Goal: Task Accomplishment & Management: Manage account settings

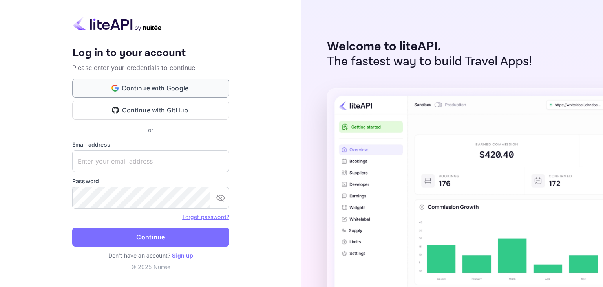
click at [137, 87] on button "Continue with Google" at bounding box center [150, 88] width 157 height 19
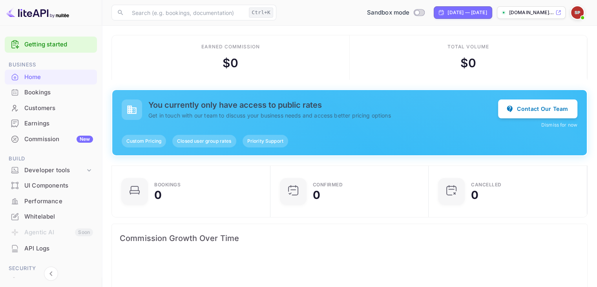
scroll to position [122, 148]
click at [431, 242] on span "Commission Growth Over Time" at bounding box center [350, 238] width 460 height 13
click at [556, 11] on icon at bounding box center [559, 12] width 6 height 5
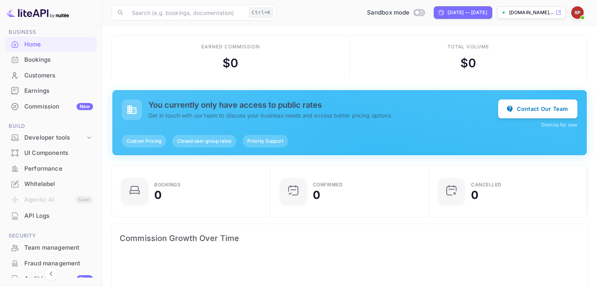
scroll to position [0, 0]
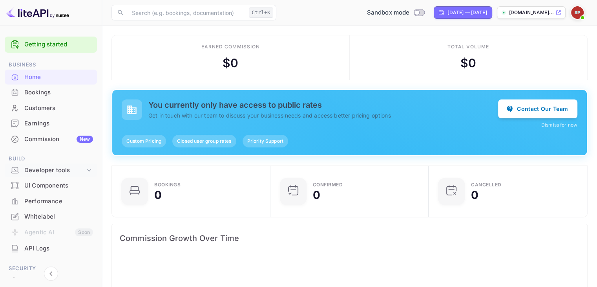
click at [61, 167] on div "Developer tools" at bounding box center [54, 170] width 61 height 9
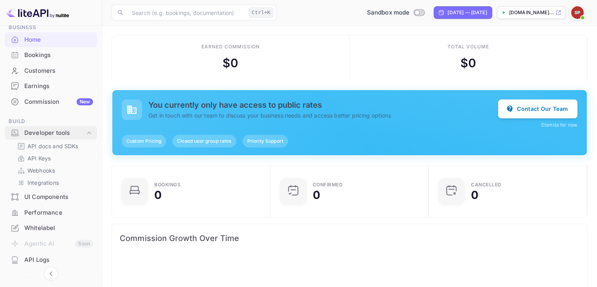
scroll to position [39, 0]
click at [51, 194] on div "UI Components" at bounding box center [58, 195] width 69 height 9
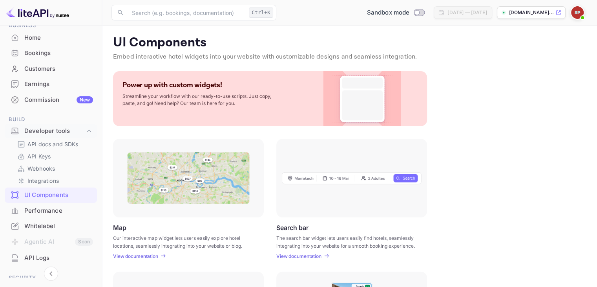
scroll to position [39, 0]
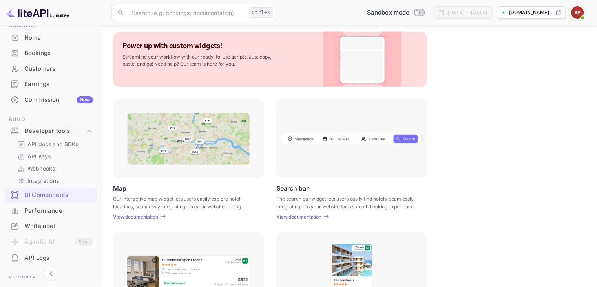
click at [299, 216] on p "View documentation" at bounding box center [299, 217] width 45 height 6
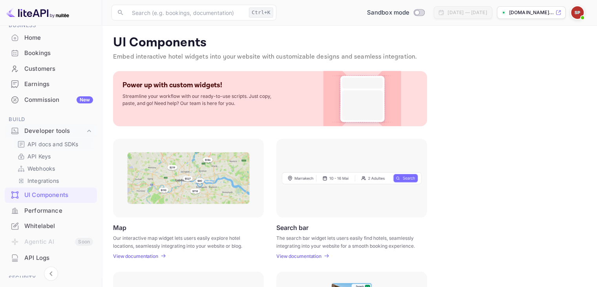
click at [42, 144] on p "API docs and SDKs" at bounding box center [52, 144] width 51 height 8
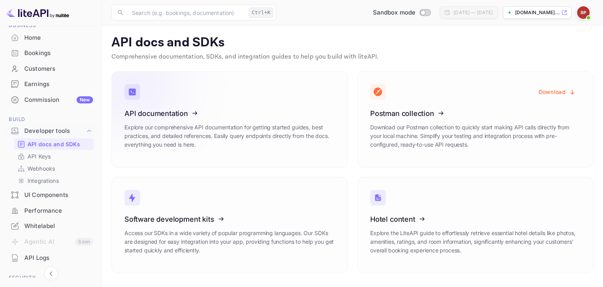
click at [223, 116] on icon at bounding box center [173, 111] width 122 height 81
click at [42, 156] on p "API Keys" at bounding box center [38, 156] width 23 height 8
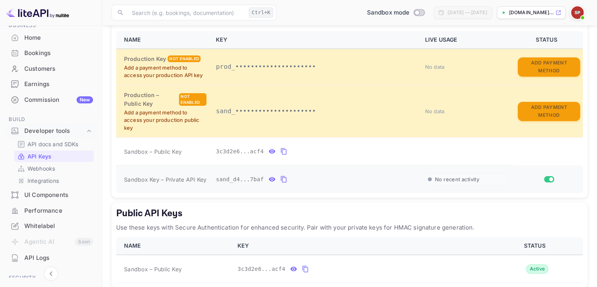
scroll to position [169, 0]
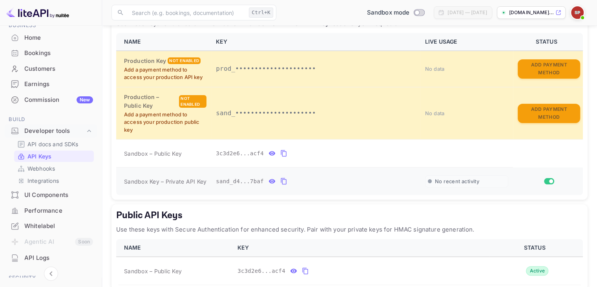
click at [280, 180] on icon "private api keys table" at bounding box center [283, 180] width 7 height 9
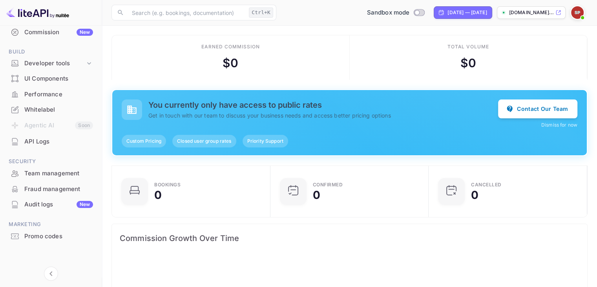
scroll to position [107, 0]
click at [577, 11] on img at bounding box center [578, 12] width 13 height 13
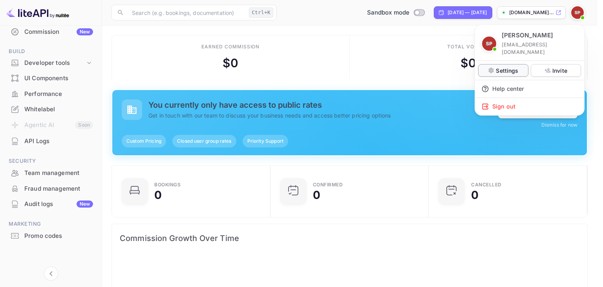
click at [495, 67] on icon at bounding box center [491, 70] width 6 height 6
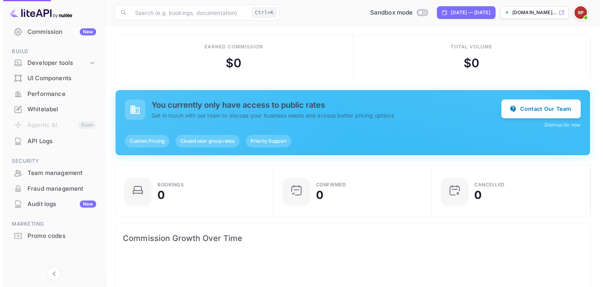
scroll to position [6, 6]
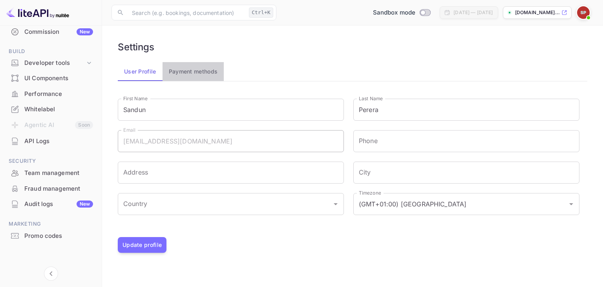
click at [187, 73] on button "Payment methods" at bounding box center [194, 71] width 62 height 19
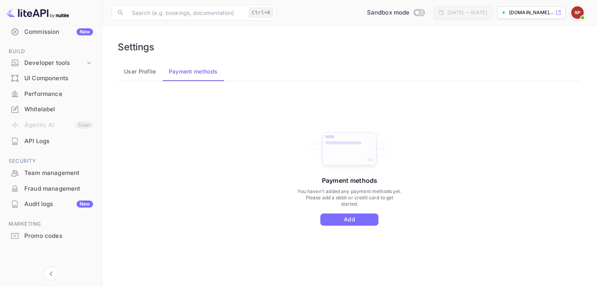
click at [141, 75] on button "User Profile" at bounding box center [140, 71] width 45 height 19
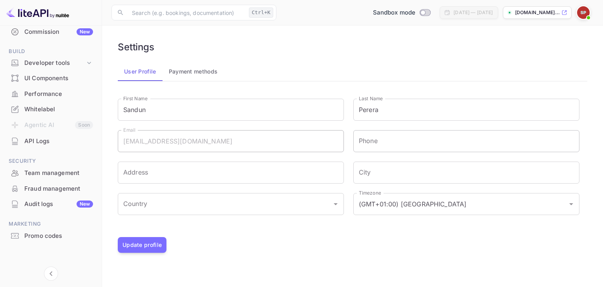
click at [391, 144] on input "Phone" at bounding box center [467, 141] width 226 height 22
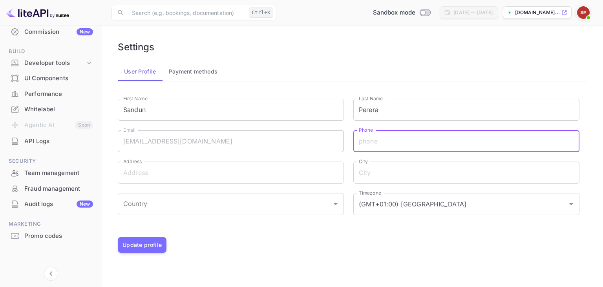
type input "+94766610927"
type input "39/1, 6th Lane, Wickramasinghepura, Baththaramulla."
type input "Colombo"
type input "Sri Lanka"
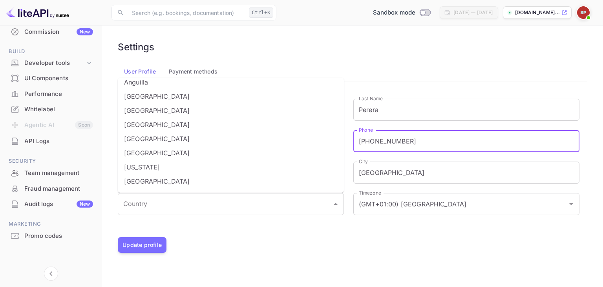
scroll to position [79, 0]
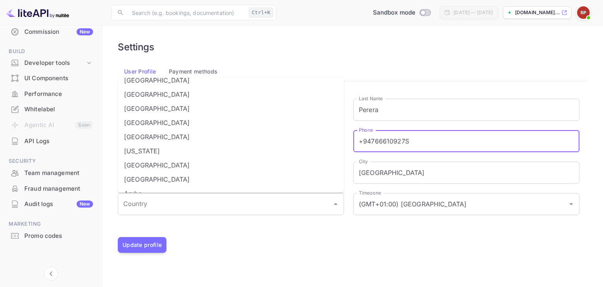
type input "+94766610927"
click at [288, 152] on li "American Samoa" at bounding box center [231, 151] width 226 height 14
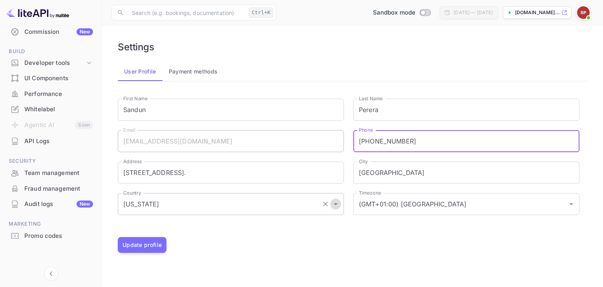
click at [335, 205] on icon "Open" at bounding box center [335, 203] width 9 height 9
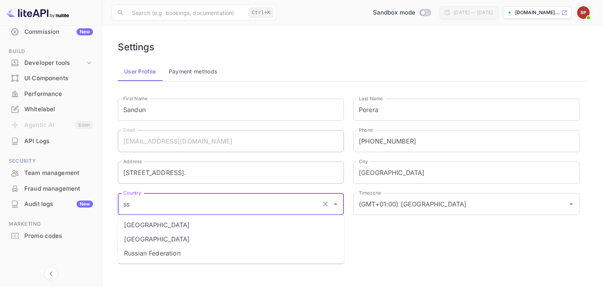
scroll to position [0, 0]
click at [335, 202] on icon "Close" at bounding box center [335, 203] width 9 height 9
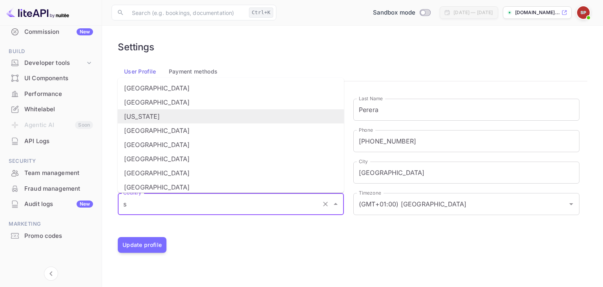
type input "Sri Lanka"
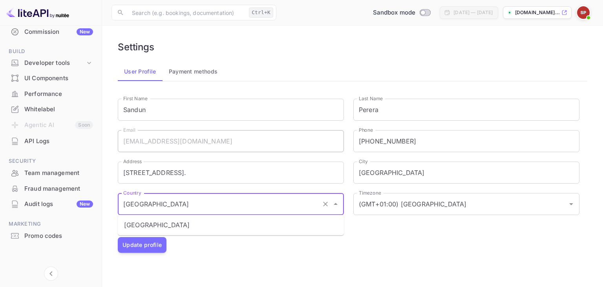
click at [235, 227] on li "Sri Lanka" at bounding box center [231, 225] width 226 height 14
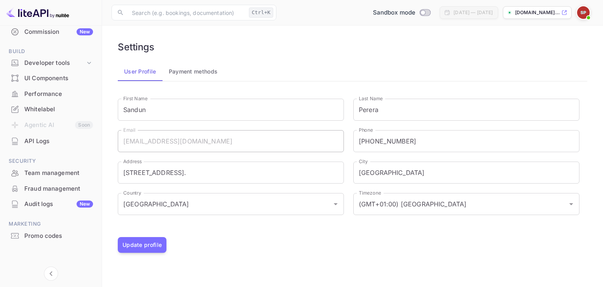
click at [235, 227] on div "First Name Sandun First Name Last Name Perera Last Name Email sanduusanjaya@gma…" at bounding box center [343, 159] width 471 height 140
click at [570, 202] on icon "Open" at bounding box center [571, 203] width 9 height 9
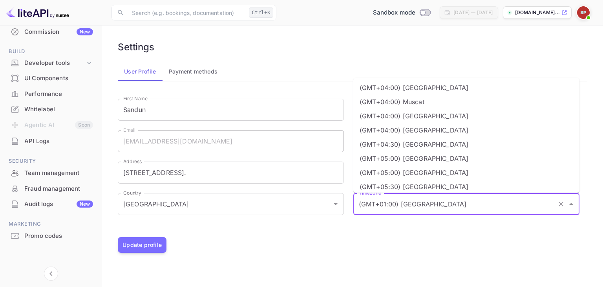
scroll to position [1043, 0]
click at [439, 178] on li "(GMT+05:30) Kolkata" at bounding box center [467, 185] width 226 height 14
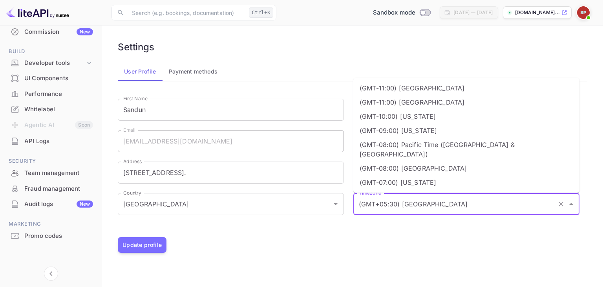
drag, startPoint x: 429, startPoint y: 203, endPoint x: 371, endPoint y: 205, distance: 57.8
click at [371, 205] on input "(GMT+05:30) Kolkata" at bounding box center [455, 203] width 197 height 15
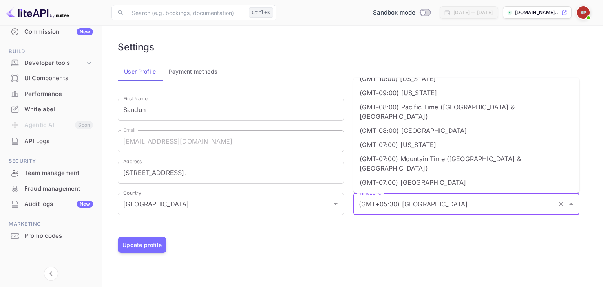
scroll to position [39, 0]
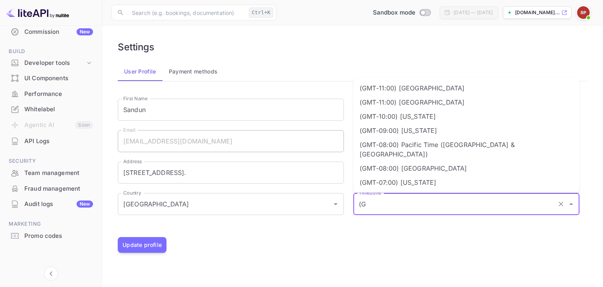
type input "("
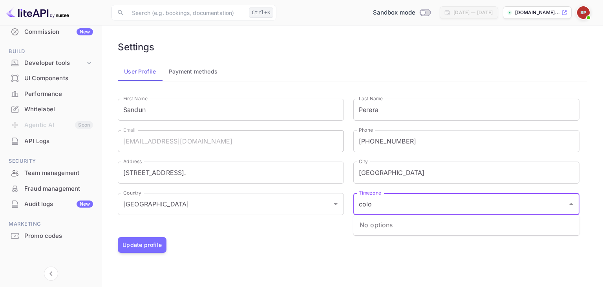
type input "colo"
click at [400, 235] on div "First Name Sandun First Name Last Name Perera Last Name Email sanduusanjaya@gma…" at bounding box center [353, 164] width 470 height 146
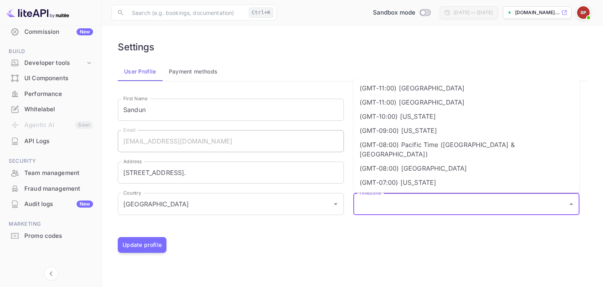
click at [502, 202] on input "Timezone" at bounding box center [460, 203] width 207 height 15
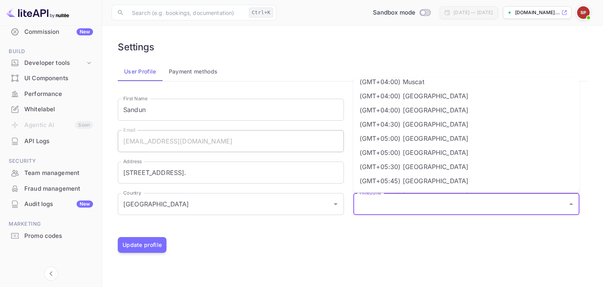
scroll to position [1061, 0]
click at [426, 161] on li "(GMT+05:30) Kolkata" at bounding box center [467, 168] width 226 height 14
type input "(GMT+05:30) Kolkata"
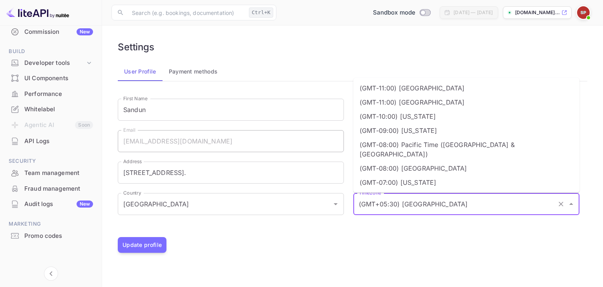
drag, startPoint x: 442, startPoint y: 204, endPoint x: 347, endPoint y: 206, distance: 95.1
click at [347, 206] on div "Timezone (GMT+05:30) Kolkata Timezone (GMT-11:00) Midway Island (GMT-11:00) Sam…" at bounding box center [462, 198] width 236 height 31
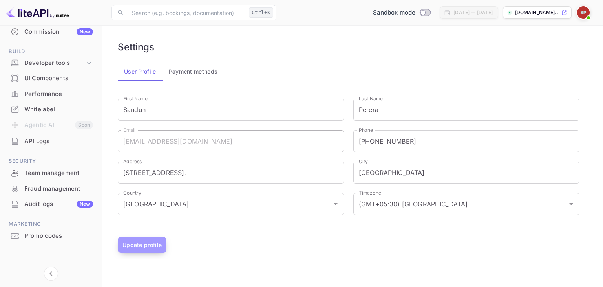
click at [143, 246] on button "Update profile" at bounding box center [142, 245] width 49 height 16
click at [198, 248] on div "Update profile" at bounding box center [353, 245] width 470 height 16
click at [585, 15] on img at bounding box center [583, 12] width 13 height 13
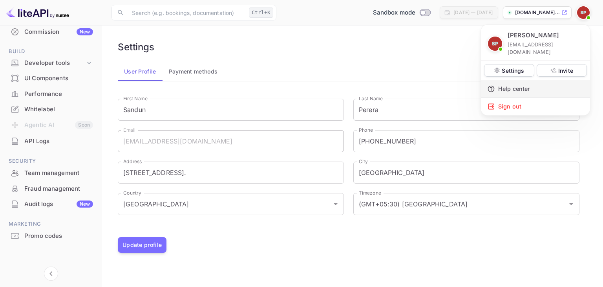
click at [527, 81] on div "Help center" at bounding box center [535, 88] width 109 height 17
click at [275, 56] on div at bounding box center [301, 143] width 603 height 287
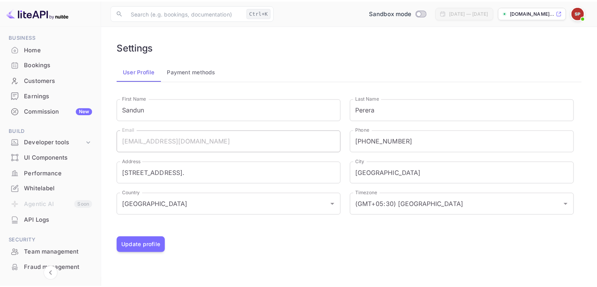
scroll to position [0, 0]
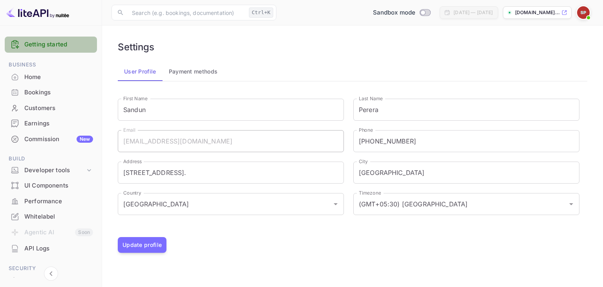
click at [52, 42] on link "Getting started" at bounding box center [58, 44] width 69 height 9
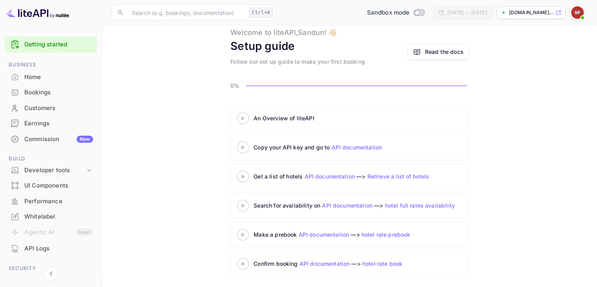
scroll to position [25, 0]
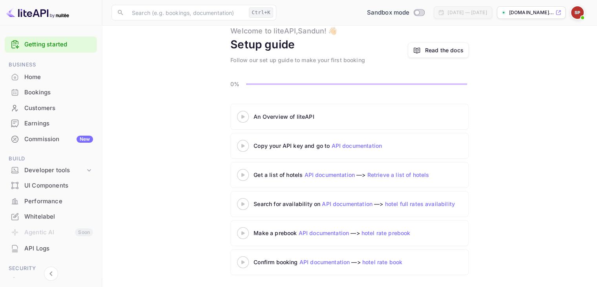
click at [242, 114] on div at bounding box center [242, 117] width 27 height 10
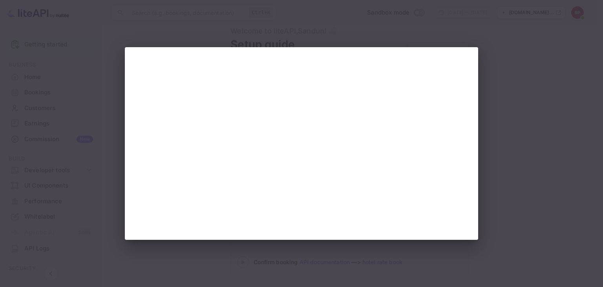
click at [129, 13] on div at bounding box center [301, 143] width 603 height 287
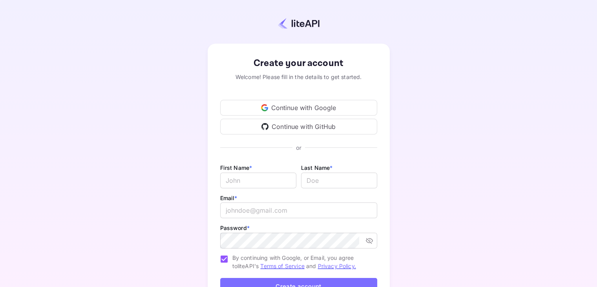
click at [273, 107] on div "Continue with Google" at bounding box center [298, 108] width 157 height 16
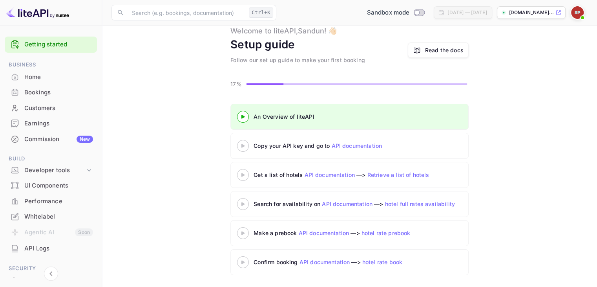
click at [245, 146] on icon at bounding box center [242, 146] width 27 height 4
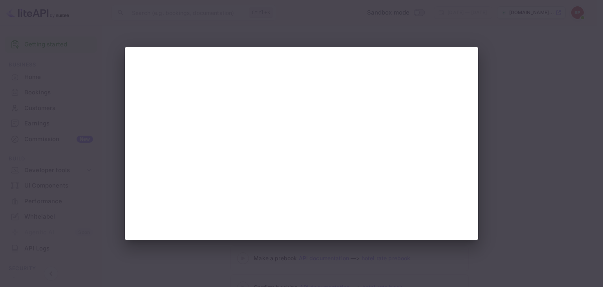
click at [75, 126] on div at bounding box center [301, 143] width 603 height 287
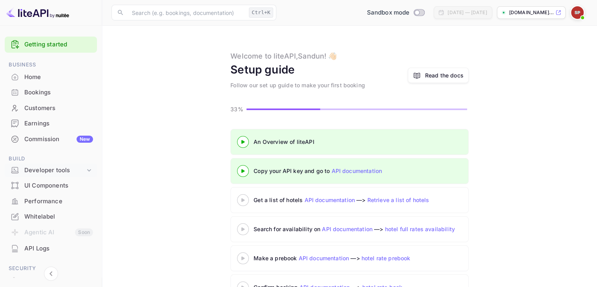
click at [54, 169] on div "Developer tools" at bounding box center [54, 170] width 61 height 9
click at [42, 198] on p "API Keys" at bounding box center [38, 195] width 23 height 8
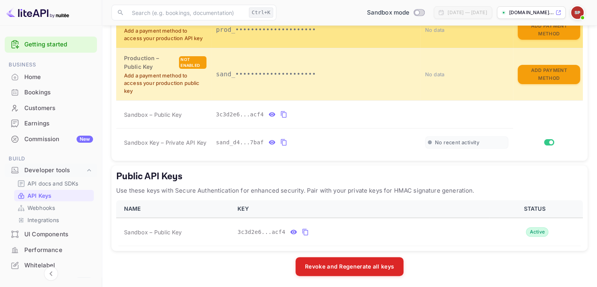
scroll to position [208, 0]
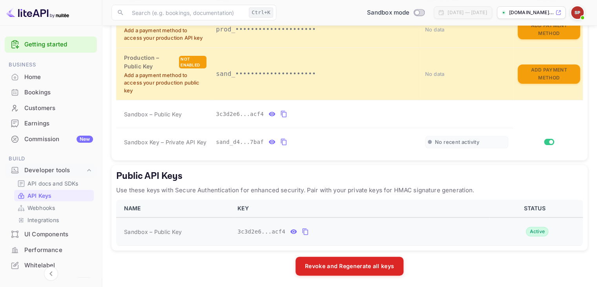
click at [302, 230] on icon "public api keys table" at bounding box center [305, 231] width 7 height 9
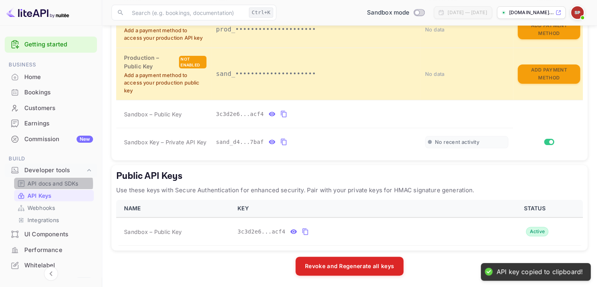
click at [44, 184] on p "API docs and SDKs" at bounding box center [52, 183] width 51 height 8
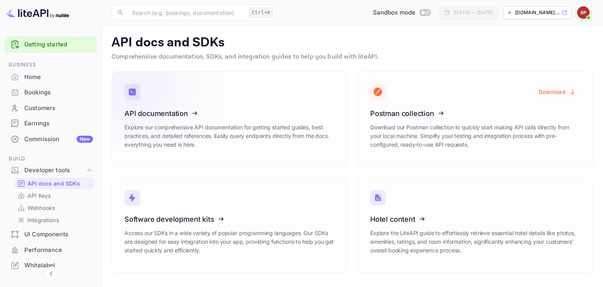
click at [202, 129] on icon at bounding box center [173, 111] width 122 height 81
